Goal: Task Accomplishment & Management: Manage account settings

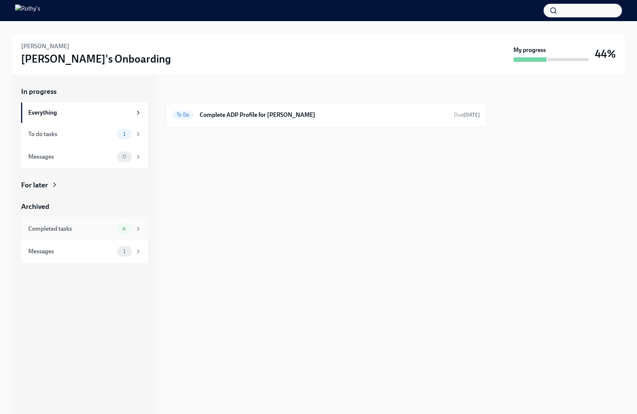
click at [100, 230] on div "Completed tasks" at bounding box center [71, 229] width 86 height 8
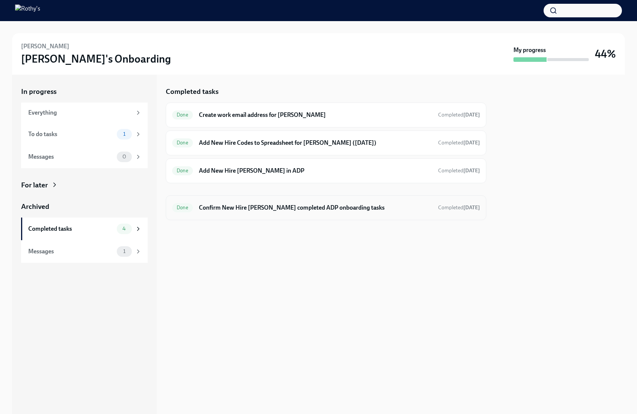
click at [262, 200] on div "Done Confirm New Hire [PERSON_NAME] completed ADP onboarding tasks Completed [D…" at bounding box center [326, 207] width 321 height 25
click at [251, 205] on h6 "Confirm New Hire [PERSON_NAME] completed ADP onboarding tasks" at bounding box center [315, 208] width 233 height 8
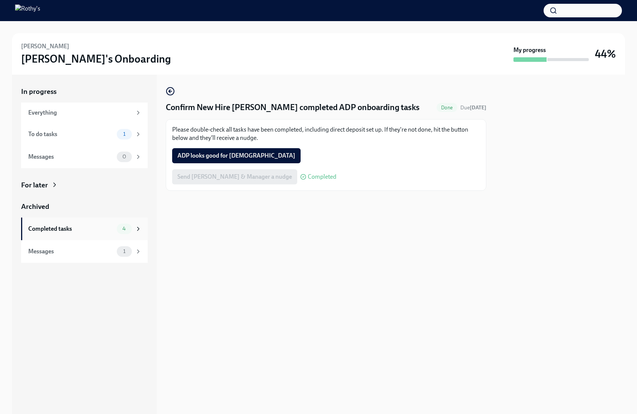
click at [85, 231] on div "Completed tasks" at bounding box center [71, 229] width 86 height 8
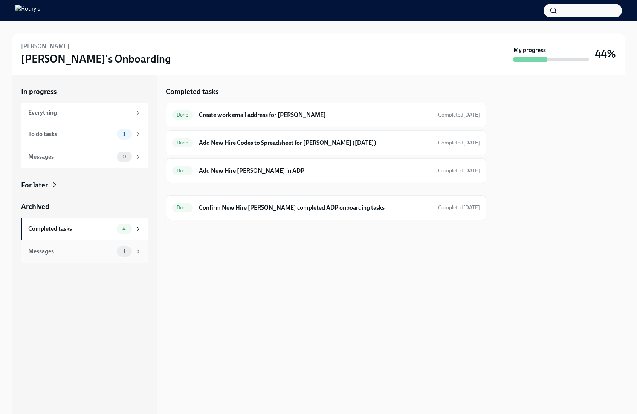
click at [87, 250] on div "Messages" at bounding box center [71, 251] width 86 height 8
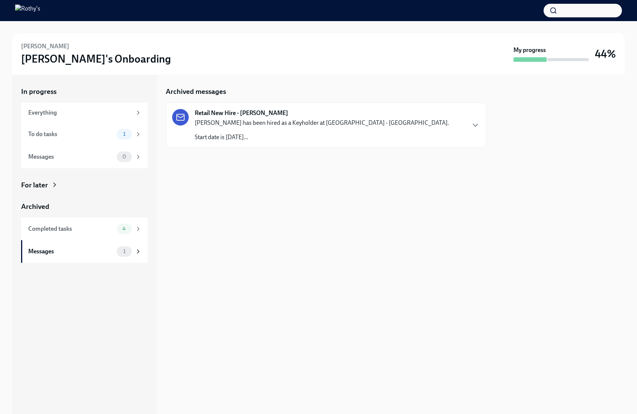
click at [283, 117] on strong "Retail New Hire - [PERSON_NAME]" at bounding box center [241, 113] width 93 height 8
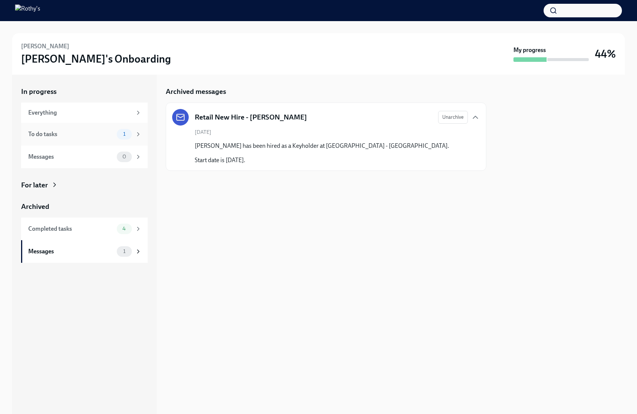
click at [89, 133] on div "To do tasks" at bounding box center [71, 134] width 86 height 8
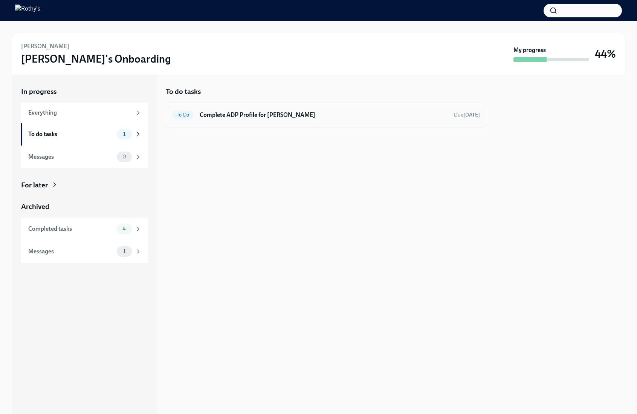
click at [291, 121] on div "To Do Complete ADP Profile for [PERSON_NAME] Due [DATE]" at bounding box center [326, 115] width 321 height 25
click at [284, 111] on h6 "Complete ADP Profile for [PERSON_NAME]" at bounding box center [324, 115] width 248 height 8
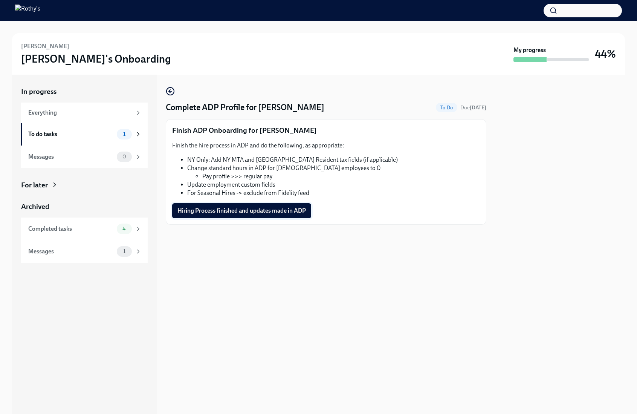
click at [297, 212] on span "Hiring Process finished and updates made in ADP" at bounding box center [242, 211] width 129 height 8
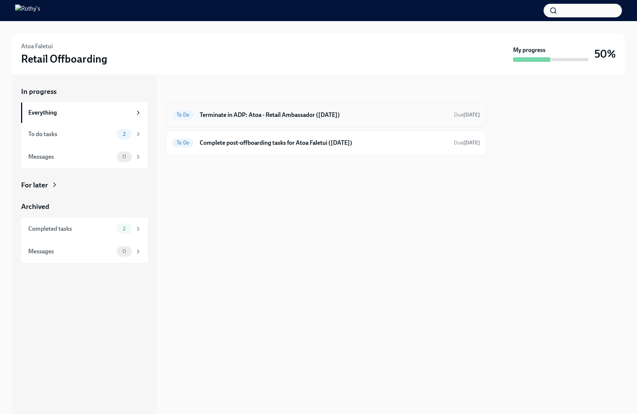
click at [248, 113] on h6 "Terminate in ADP: Atoa - Retail Ambassador (09/23/2025)" at bounding box center [324, 115] width 248 height 8
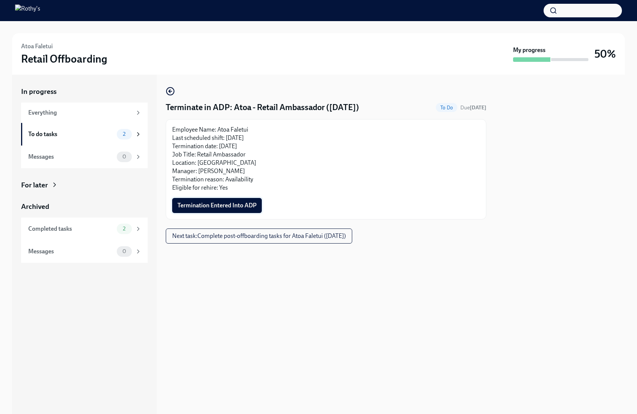
click at [224, 207] on span "Termination Entered Into ADP" at bounding box center [217, 206] width 79 height 8
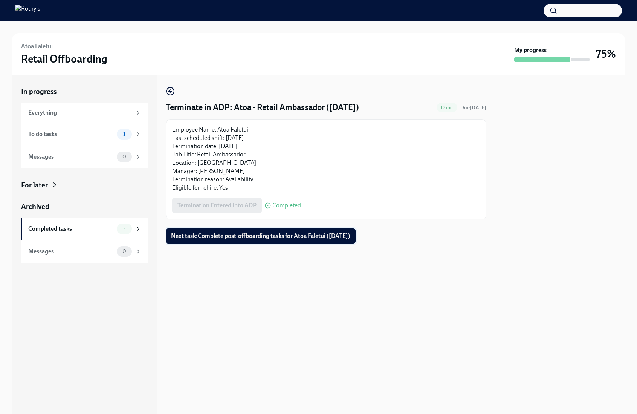
click at [249, 240] on button "Next task : Complete post-offboarding tasks for Atoa Faletui (09/23/2025)" at bounding box center [261, 235] width 190 height 15
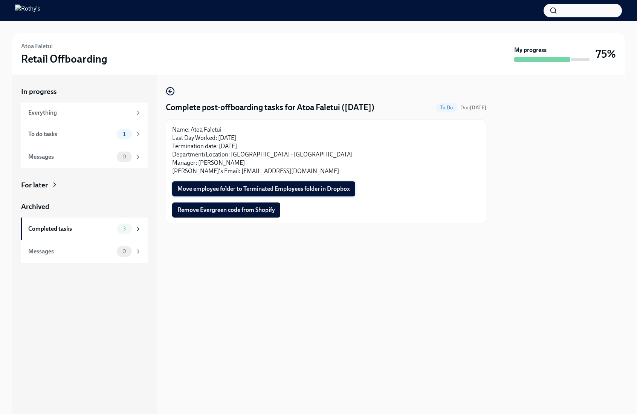
click at [218, 190] on span "Move employee folder to Terminated Employees folder in Dropbox" at bounding box center [264, 189] width 173 height 8
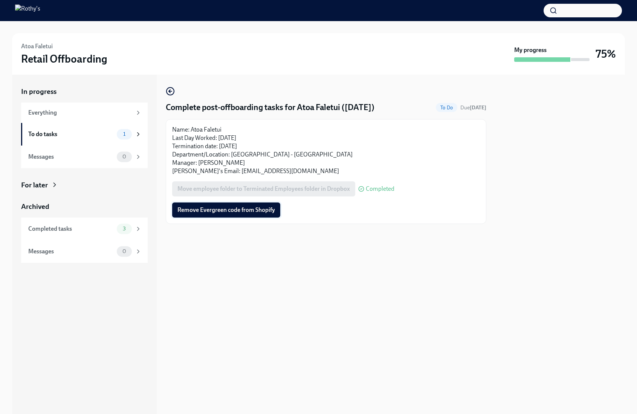
click at [225, 211] on span "Remove Evergreen code from Shopify" at bounding box center [227, 210] width 98 height 8
